Goal: Task Accomplishment & Management: Complete application form

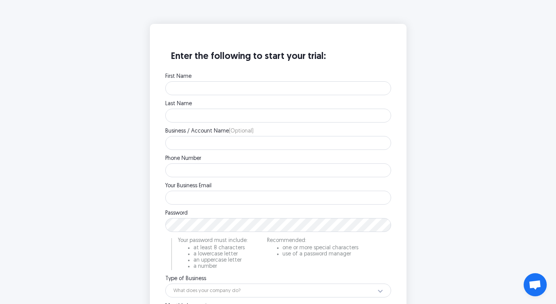
scroll to position [196, 0]
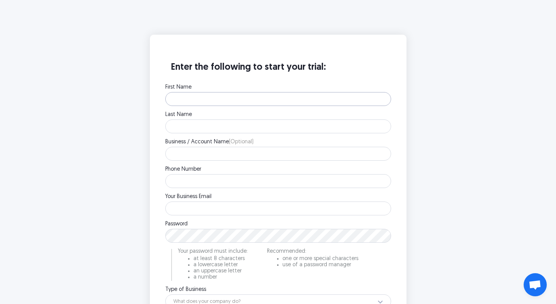
click at [232, 103] on input "First Name" at bounding box center [278, 99] width 226 height 14
type input "Gregory"
type input "Gorin"
type input "Dank You LLC"
click at [209, 185] on input "Phone Number" at bounding box center [278, 181] width 226 height 14
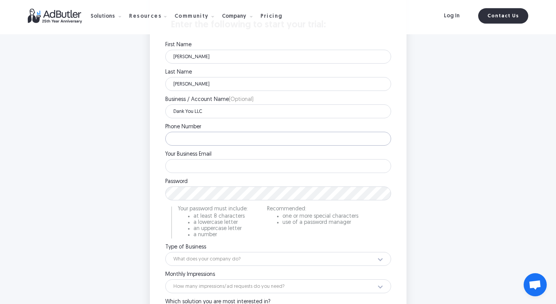
scroll to position [240, 0]
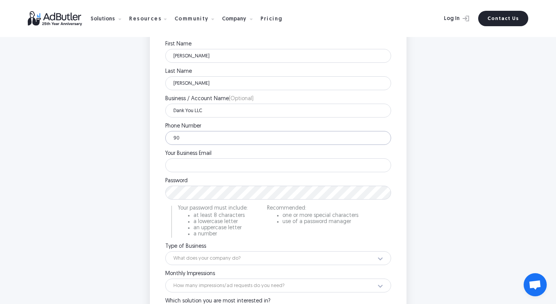
type input "9"
type input "9173016954"
type input "[PERSON_NAME][EMAIL_ADDRESS][DOMAIN_NAME]"
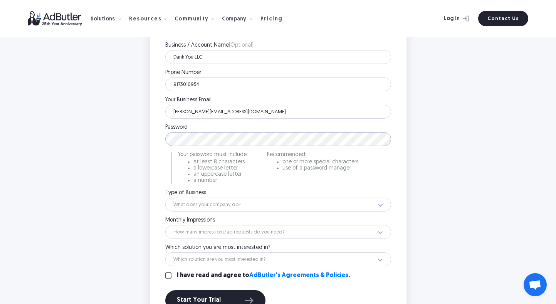
scroll to position [298, 0]
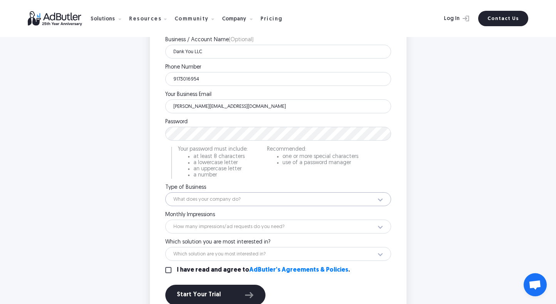
click at [236, 196] on select "What does your company do? Ad Network Agency Advertiser Brand Publisher SSP DSP…" at bounding box center [278, 199] width 226 height 14
select select "5"
click at [165, 192] on select "What does your company do? Ad Network Agency Advertiser Brand Publisher SSP DSP…" at bounding box center [278, 199] width 226 height 14
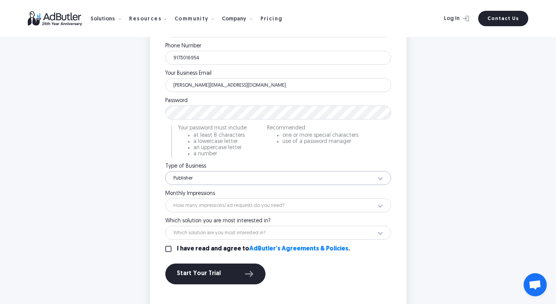
scroll to position [325, 0]
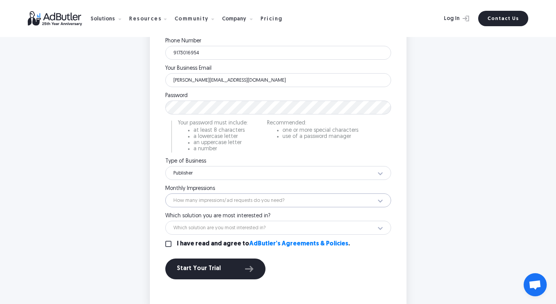
click at [227, 201] on select "How many impressions/ad requests do you need? Less than 1 million 1 - 10 millio…" at bounding box center [278, 200] width 226 height 14
click at [165, 193] on select "How many impressions/ad requests do you need? Less than 1 million 1 - 10 millio…" at bounding box center [278, 200] width 226 height 14
click at [226, 197] on select "How many impressions/ad requests do you need? Less than 1 million 1 - 10 millio…" at bounding box center [278, 200] width 226 height 14
select select "14"
click at [165, 193] on select "How many impressions/ad requests do you need? Less than 1 million 1 - 10 millio…" at bounding box center [278, 200] width 226 height 14
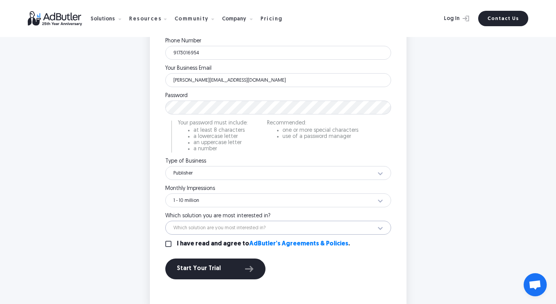
click at [215, 225] on select "Which solution are you most interested in? Display Ad Server Supply-Side Progra…" at bounding box center [278, 228] width 226 height 14
select select "Email Ad Server"
click at [165, 221] on select "Which solution are you most interested in? Display Ad Server Supply-Side Progra…" at bounding box center [278, 228] width 226 height 14
click at [186, 241] on label "I have read and agree to AdButler's Agreements & Policies ." at bounding box center [263, 244] width 173 height 6
click at [171, 241] on input "I have read and agree to AdButler's Agreements & Policies ." at bounding box center [168, 244] width 6 height 6
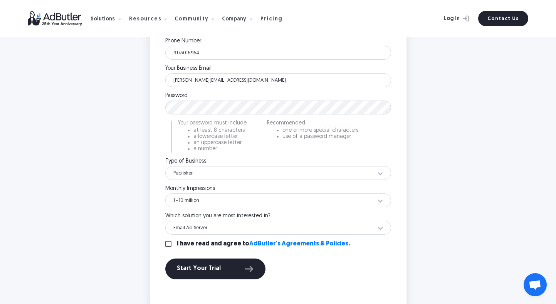
checkbox input "true"
click at [208, 275] on button "Start Your Trial" at bounding box center [215, 268] width 100 height 21
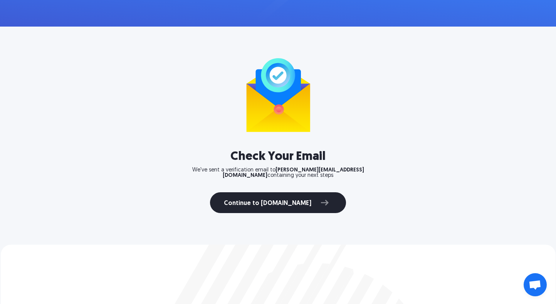
scroll to position [58, 0]
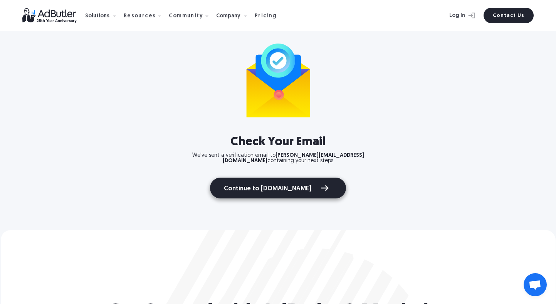
click at [313, 181] on link "Continue to [DOMAIN_NAME]" at bounding box center [278, 188] width 136 height 21
